Goal: Transaction & Acquisition: Download file/media

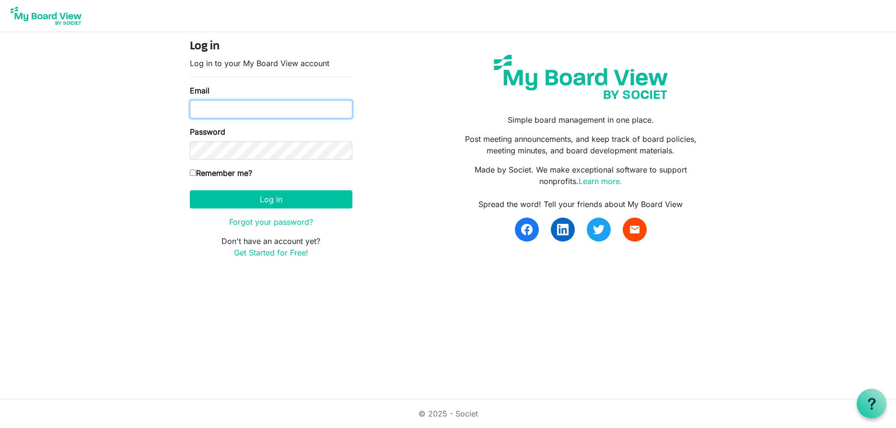
click at [319, 111] on input "Email" at bounding box center [271, 109] width 163 height 18
type input "[EMAIL_ADDRESS][DOMAIN_NAME]"
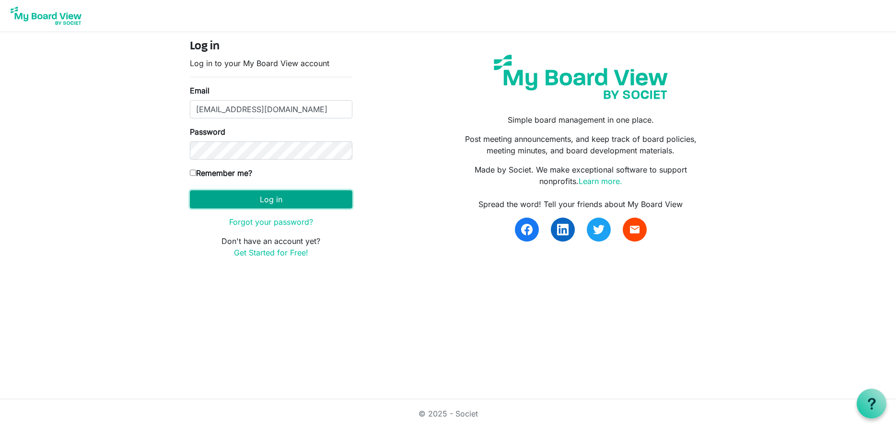
click at [311, 201] on button "Log in" at bounding box center [271, 199] width 163 height 18
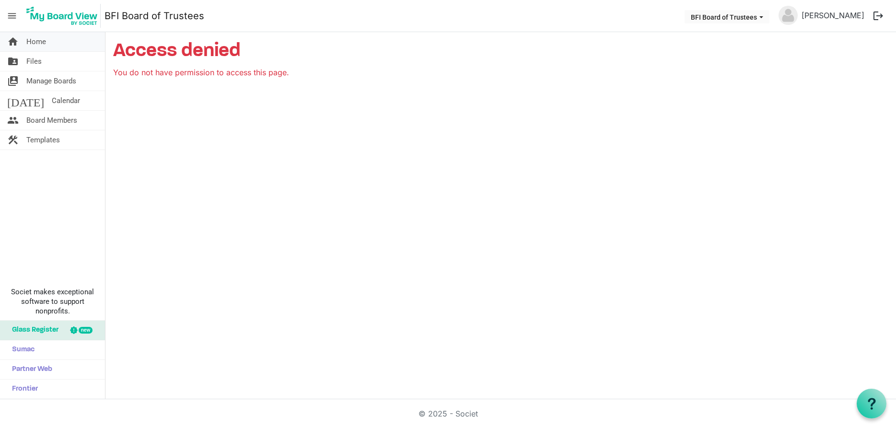
click at [38, 41] on span "Home" at bounding box center [36, 41] width 20 height 19
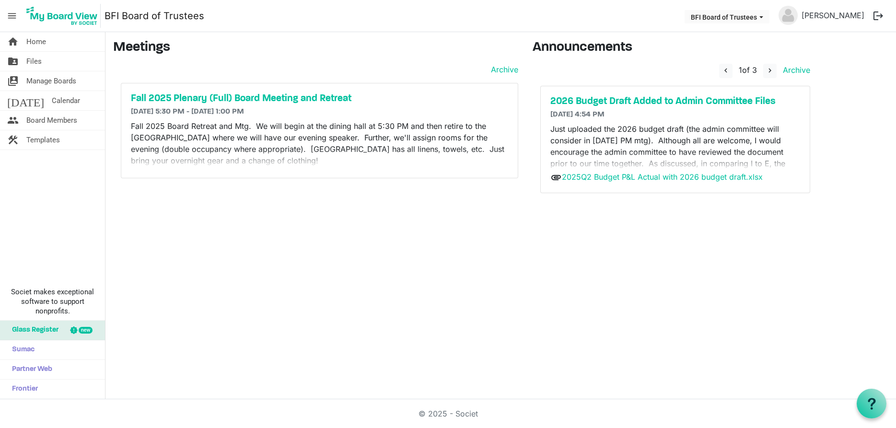
click at [766, 165] on p "Just uploaded the 2026 budget draft (the admin committee will consider in Thurs…" at bounding box center [676, 157] width 250 height 69
click at [752, 174] on link "2025Q2 Budget P&L Actual with 2026 budget draft.xlsx" at bounding box center [662, 177] width 201 height 10
click at [758, 71] on span "navigate_before 1 of 3 navigate_next Archive" at bounding box center [764, 71] width 91 height 14
click at [786, 72] on link "Archive" at bounding box center [794, 70] width 31 height 10
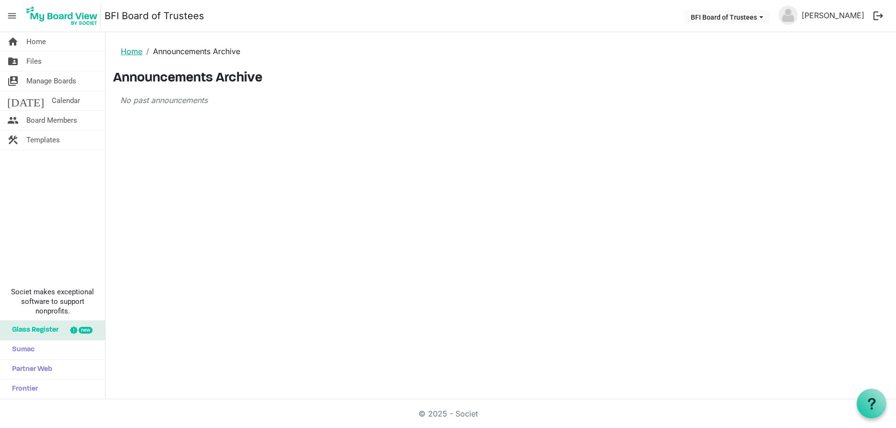
click at [129, 52] on link "Home" at bounding box center [132, 52] width 22 height 10
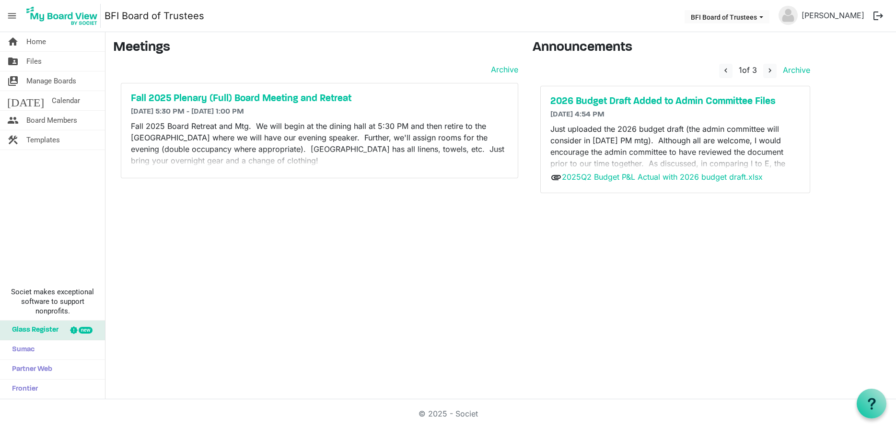
click at [877, 14] on button "logout" at bounding box center [879, 16] width 20 height 20
